Goal: Check status

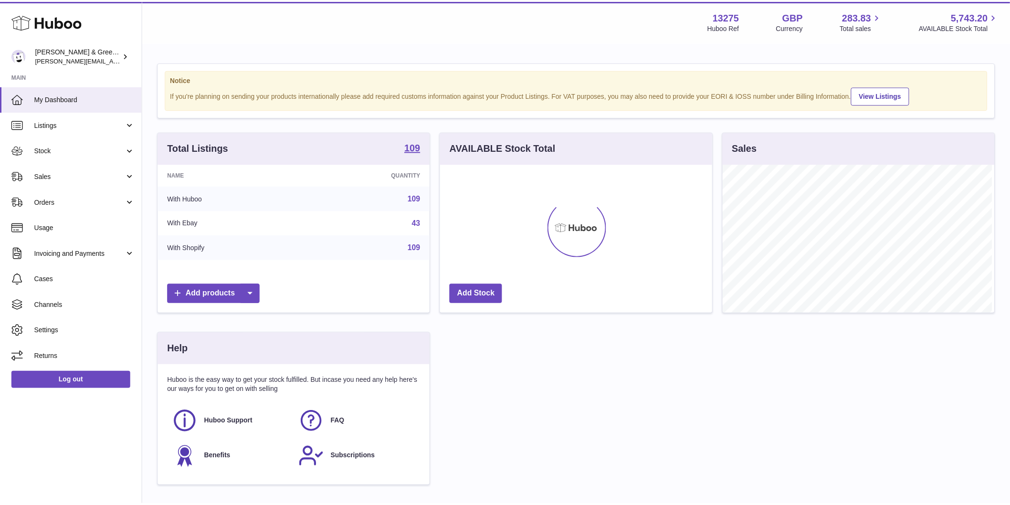
scroll to position [149, 274]
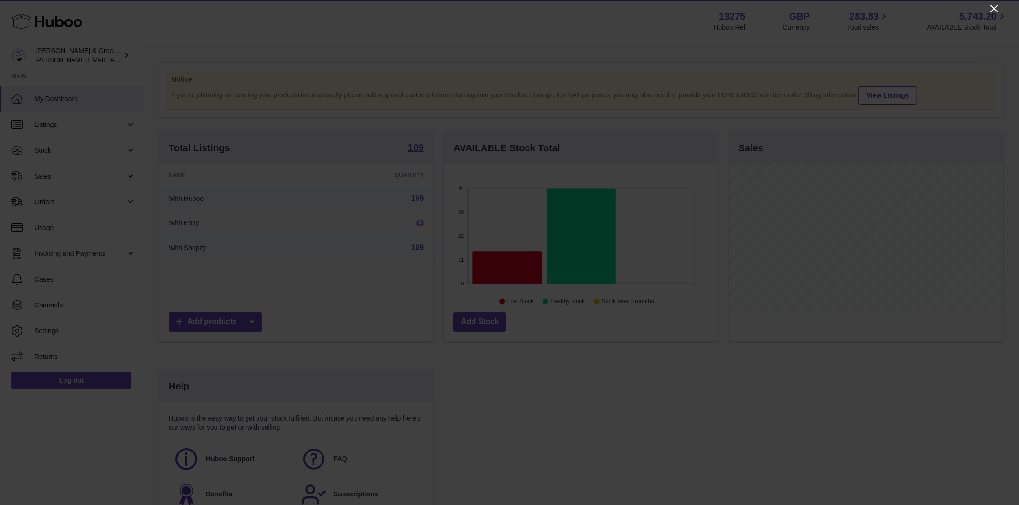
click at [996, 2] on div at bounding box center [509, 252] width 1019 height 505
click at [996, 3] on icon "Close" at bounding box center [993, 8] width 11 height 11
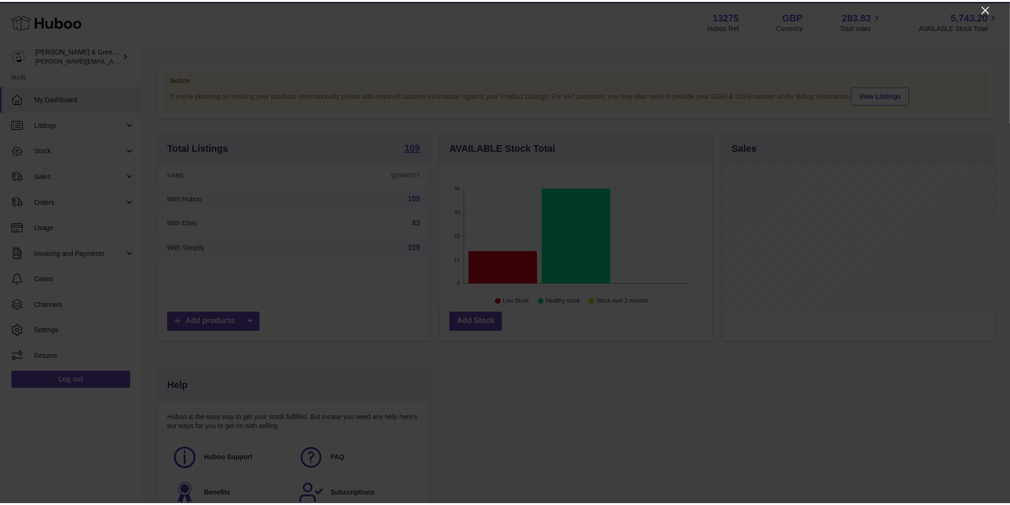
scroll to position [477395, 477273]
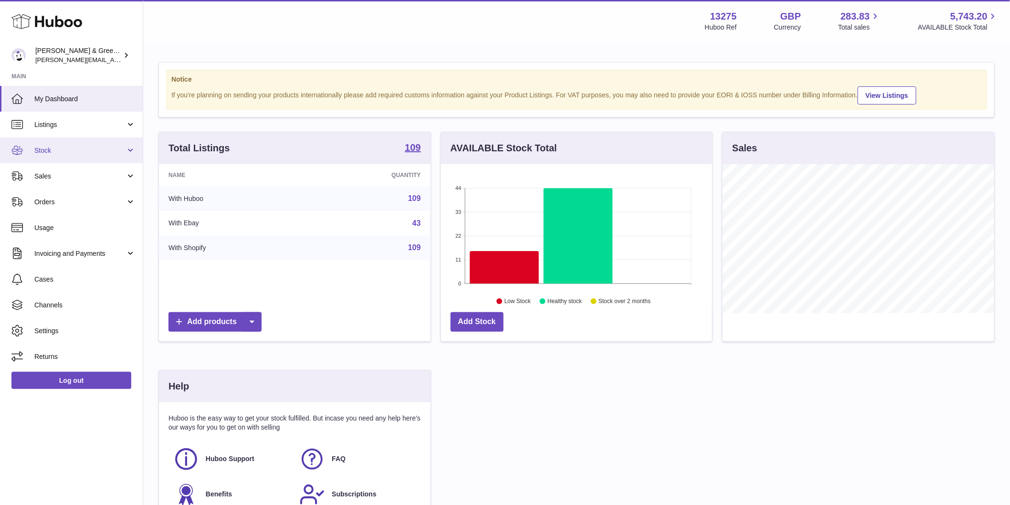
click at [59, 154] on span "Stock" at bounding box center [79, 150] width 91 height 9
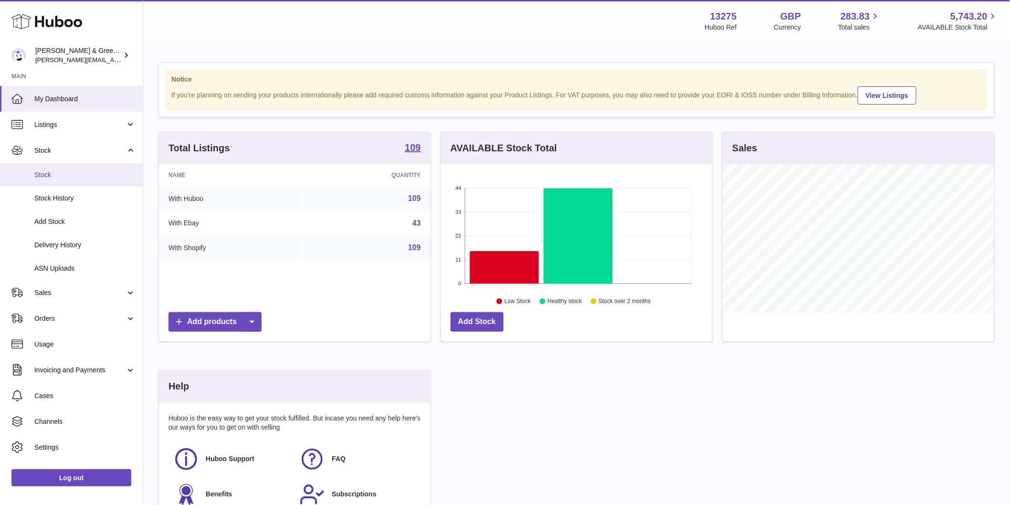
click at [60, 166] on link "Stock" at bounding box center [71, 174] width 143 height 23
click at [49, 298] on link "Sales" at bounding box center [71, 293] width 143 height 26
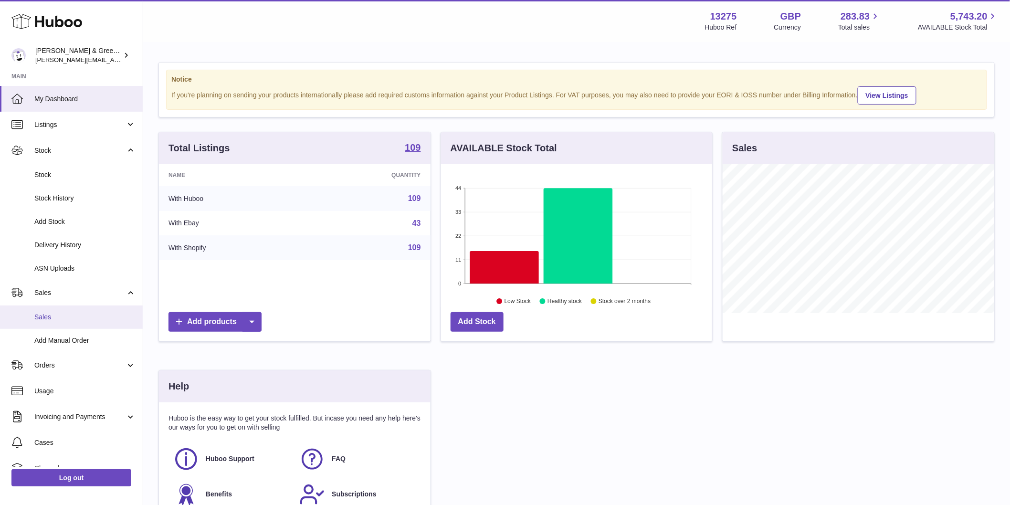
click at [53, 311] on link "Sales" at bounding box center [71, 317] width 143 height 23
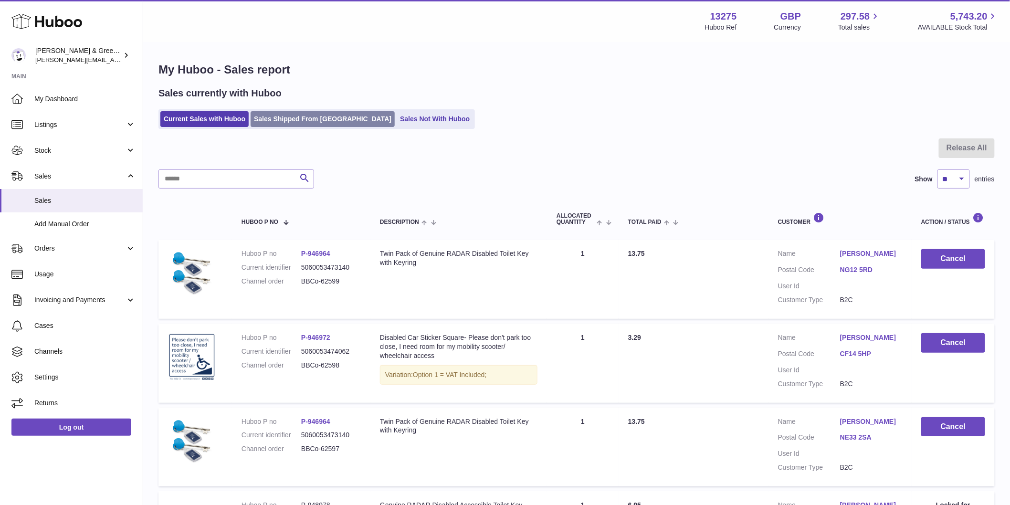
click at [314, 114] on link "Sales Shipped From [GEOGRAPHIC_DATA]" at bounding box center [323, 119] width 144 height 16
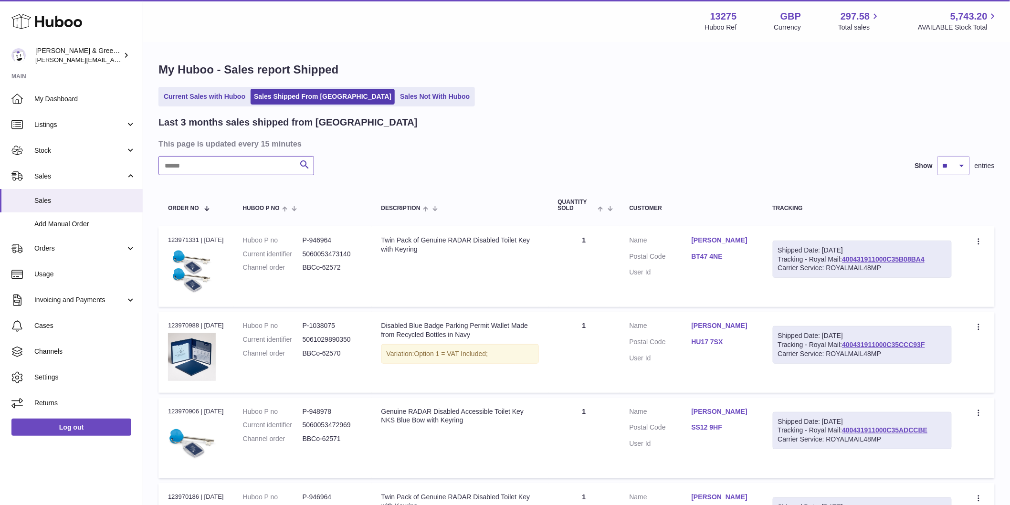
click at [271, 159] on input "text" at bounding box center [237, 165] width 156 height 19
paste input "**********"
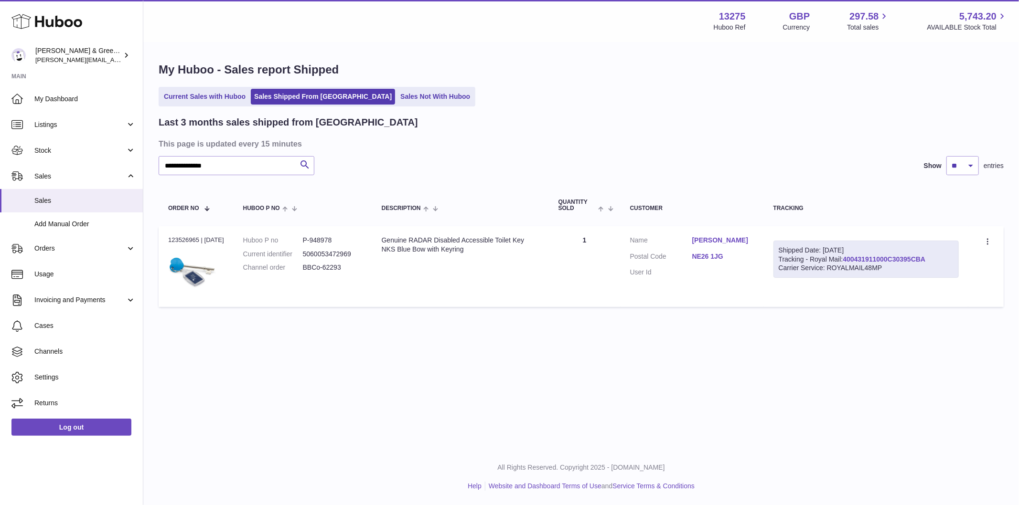
click at [899, 258] on link "400431911000C30395CBA" at bounding box center [883, 259] width 83 height 8
drag, startPoint x: 256, startPoint y: 161, endPoint x: 32, endPoint y: 181, distance: 225.7
click at [75, 164] on div "Huboo Evans & Green Ltd ellen@bluebadgecompany.co.uk Main My Dashboard Listings…" at bounding box center [509, 252] width 1019 height 505
paste input "text"
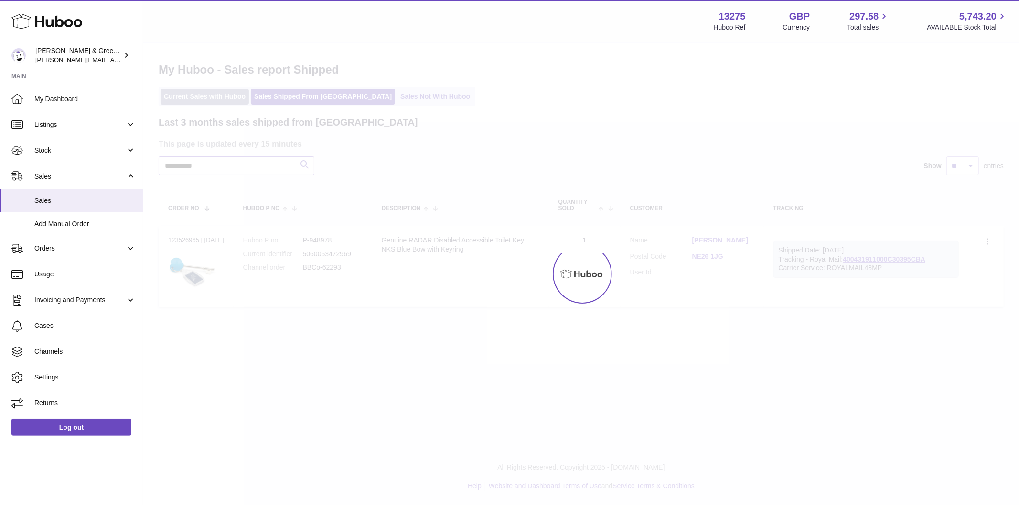
type input "**********"
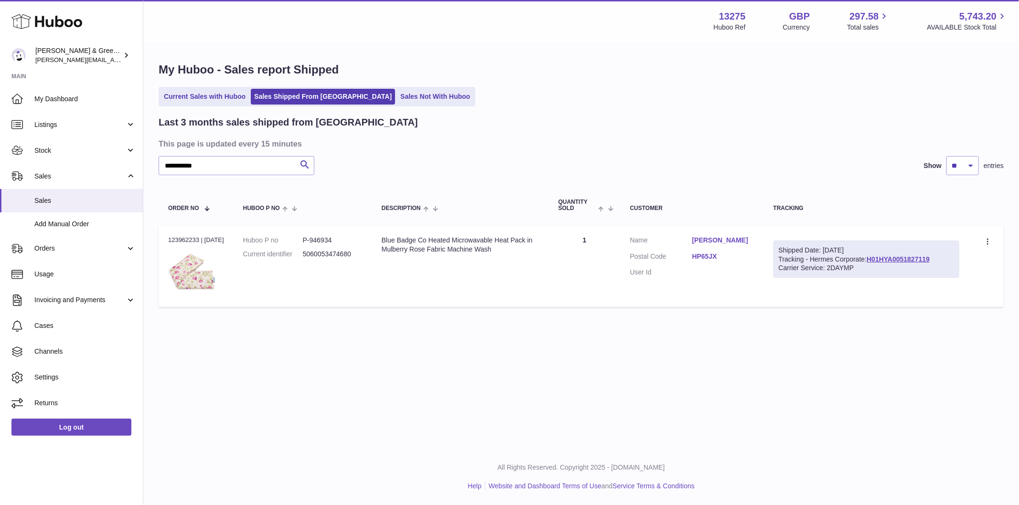
drag, startPoint x: 947, startPoint y: 257, endPoint x: 871, endPoint y: 258, distance: 75.9
click at [871, 258] on div "Shipped Date: 2nd Sep 2025 Tracking - Hermes Corporate: H01HYA0051827119 Carrie…" at bounding box center [866, 260] width 186 height 38
copy link "H01HYA0051827119"
click at [875, 257] on link "H01HYA0051827119" at bounding box center [897, 259] width 63 height 8
